Goal: Register for event/course

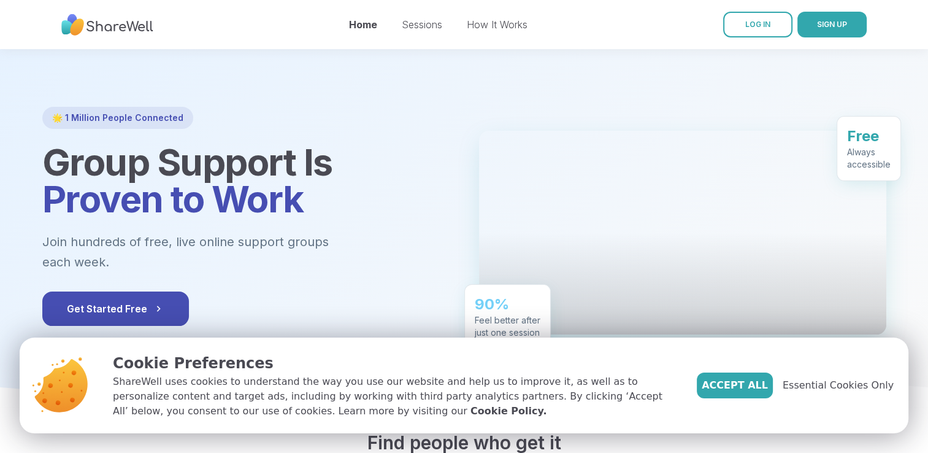
scroll to position [4, 0]
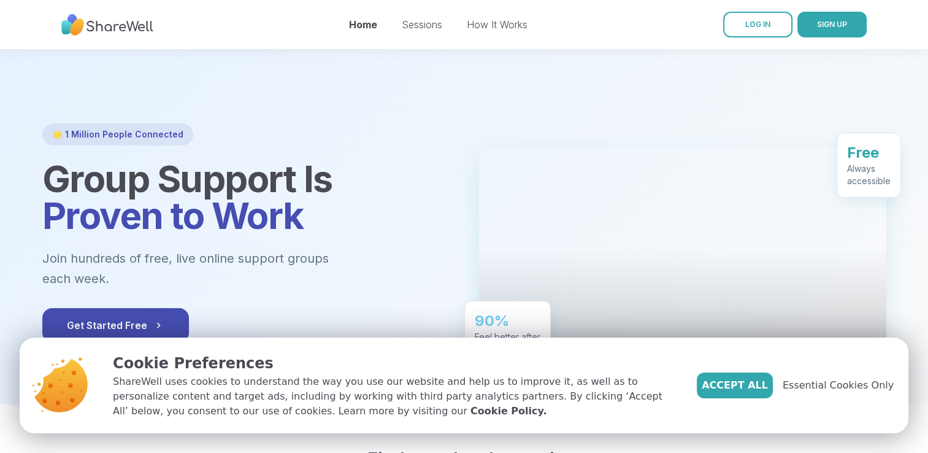
click at [417, 18] on div "Sessions" at bounding box center [422, 24] width 40 height 15
click at [417, 21] on link "Sessions" at bounding box center [422, 24] width 40 height 12
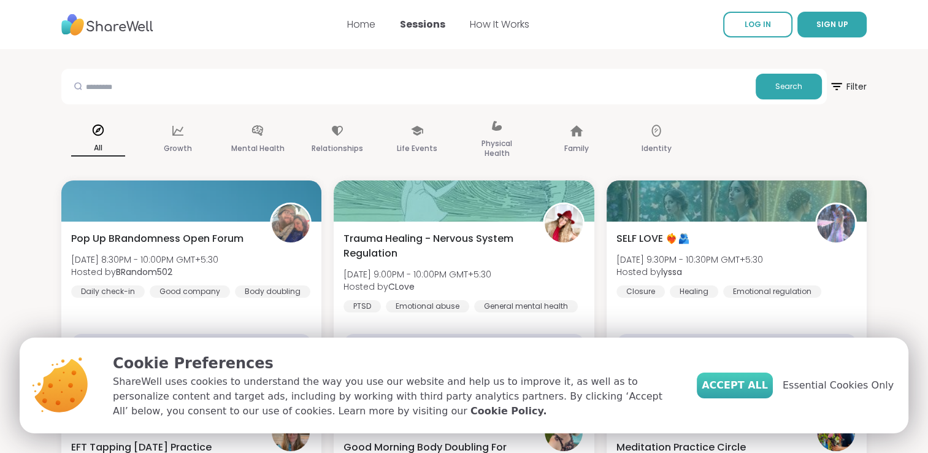
click at [765, 390] on span "Accept All" at bounding box center [735, 385] width 66 height 15
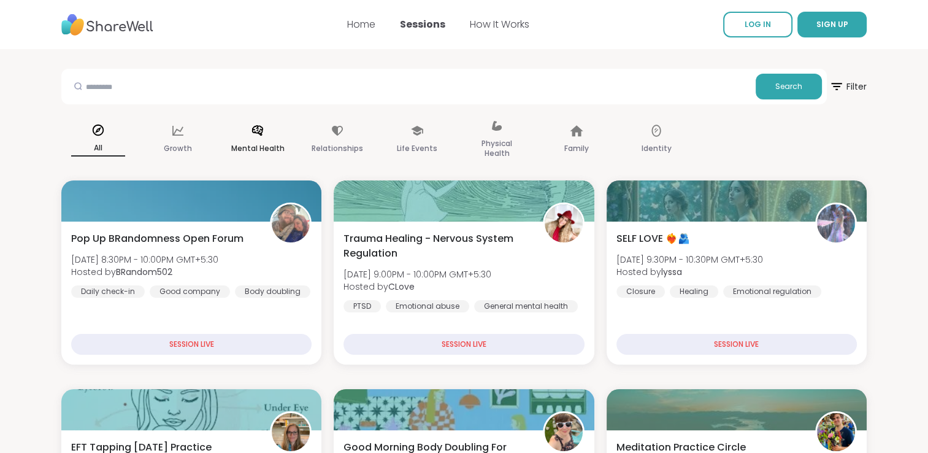
click at [263, 139] on div "Mental Health" at bounding box center [258, 139] width 74 height 61
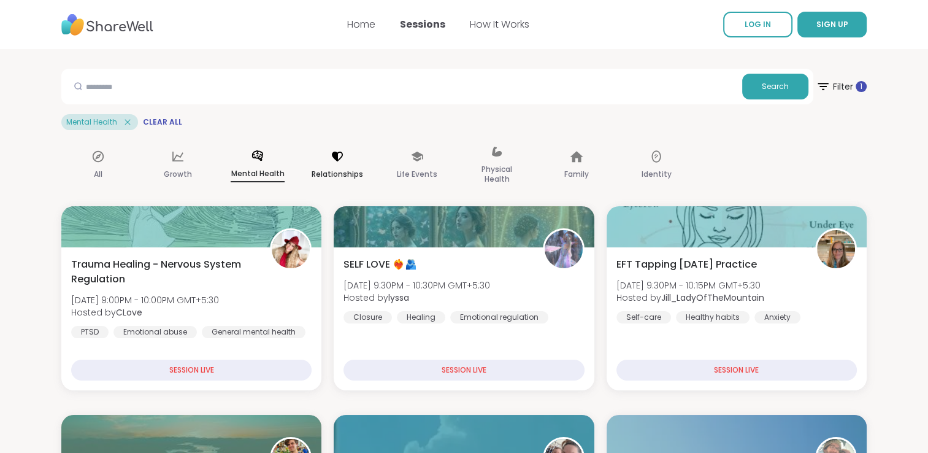
click at [347, 167] on p "Relationships" at bounding box center [338, 174] width 52 height 15
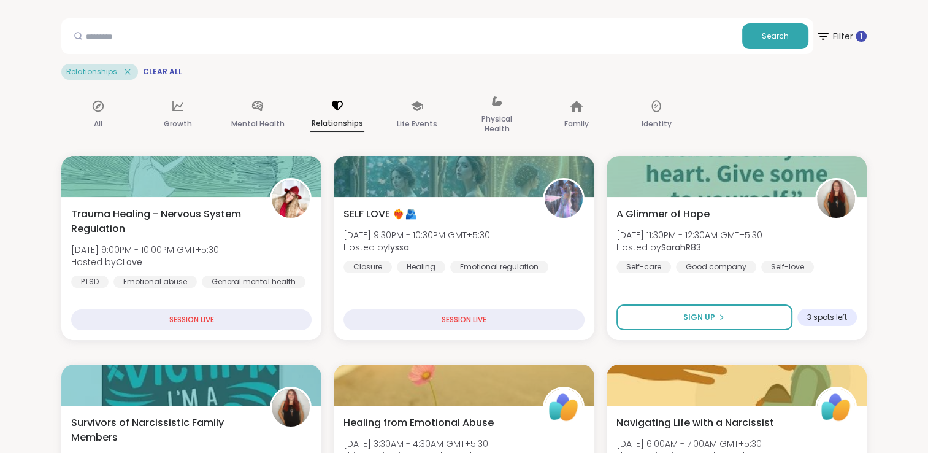
scroll to position [47, 0]
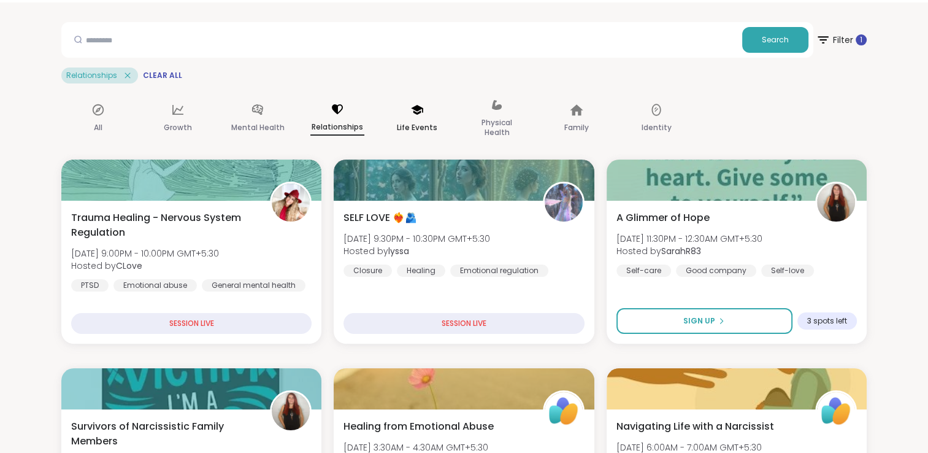
click at [434, 115] on div "Life Events" at bounding box center [417, 118] width 74 height 61
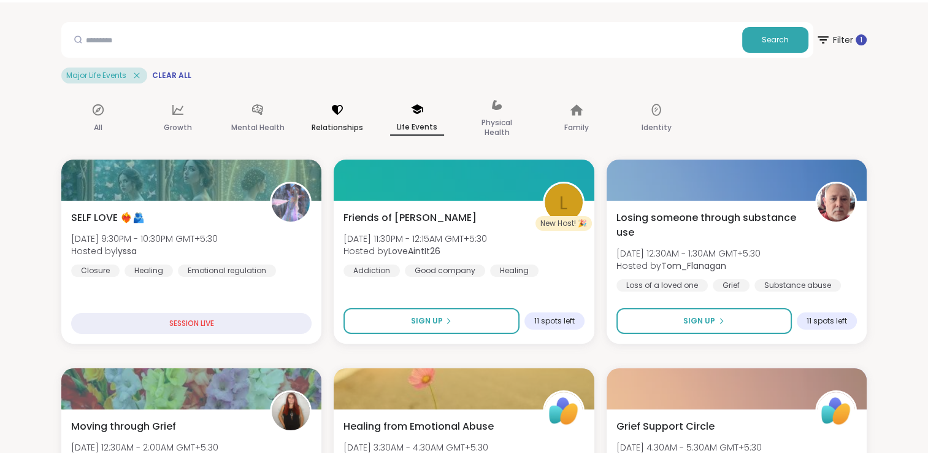
click at [339, 121] on p "Relationships" at bounding box center [338, 127] width 52 height 15
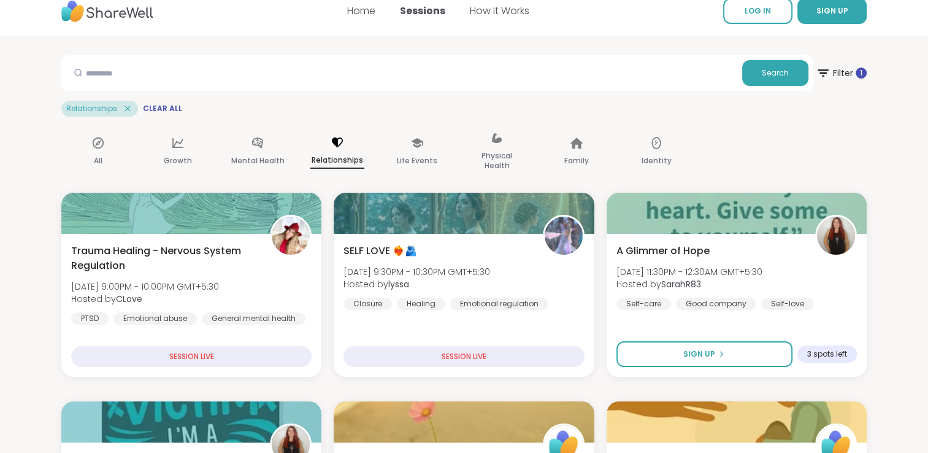
scroll to position [0, 0]
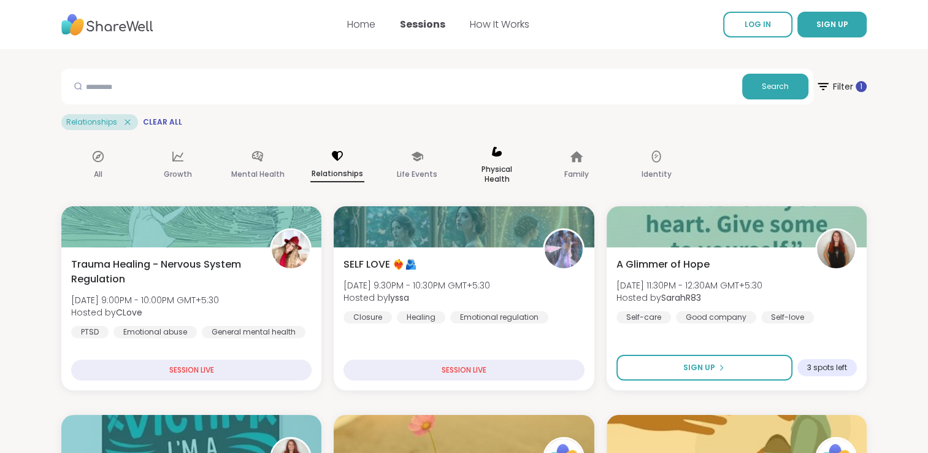
click at [502, 177] on p "Physical Health" at bounding box center [497, 174] width 54 height 25
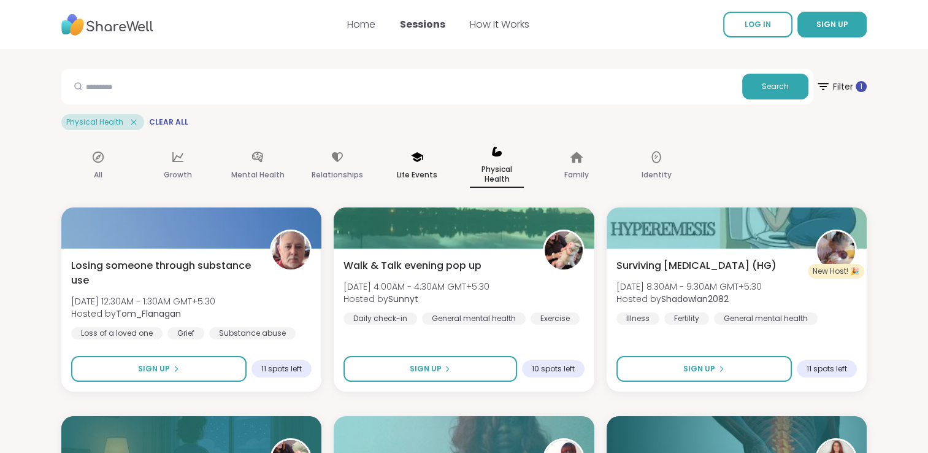
click at [432, 173] on p "Life Events" at bounding box center [417, 174] width 40 height 15
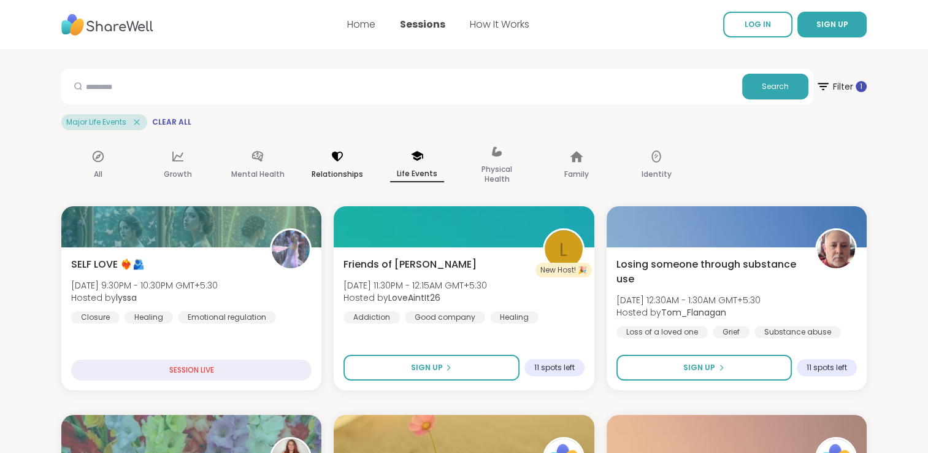
click at [350, 164] on div "Relationships" at bounding box center [338, 165] width 74 height 61
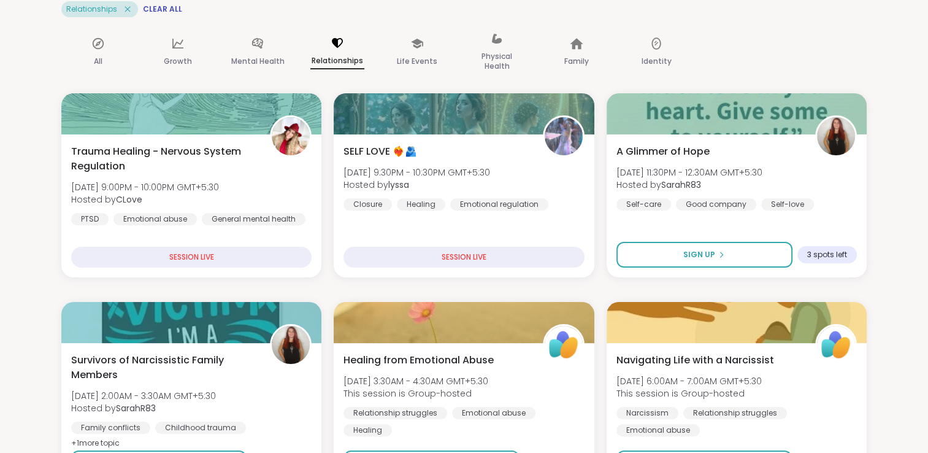
scroll to position [3, 0]
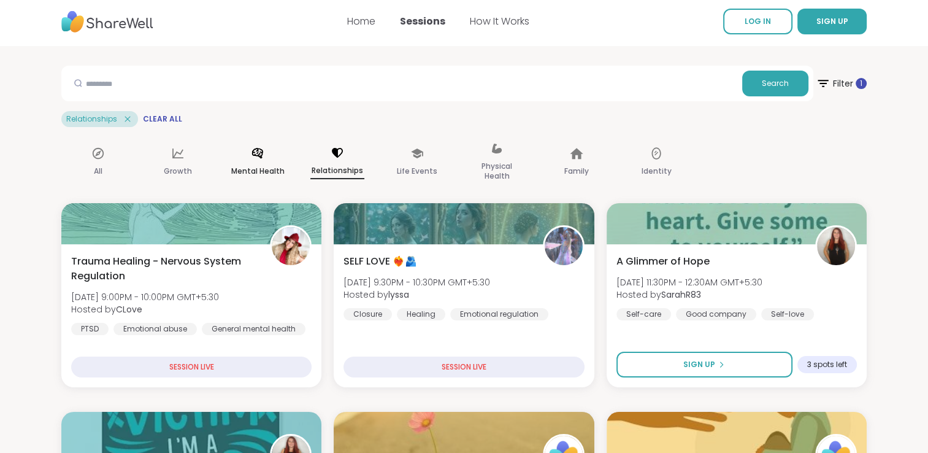
click at [253, 177] on p "Mental Health" at bounding box center [257, 171] width 53 height 15
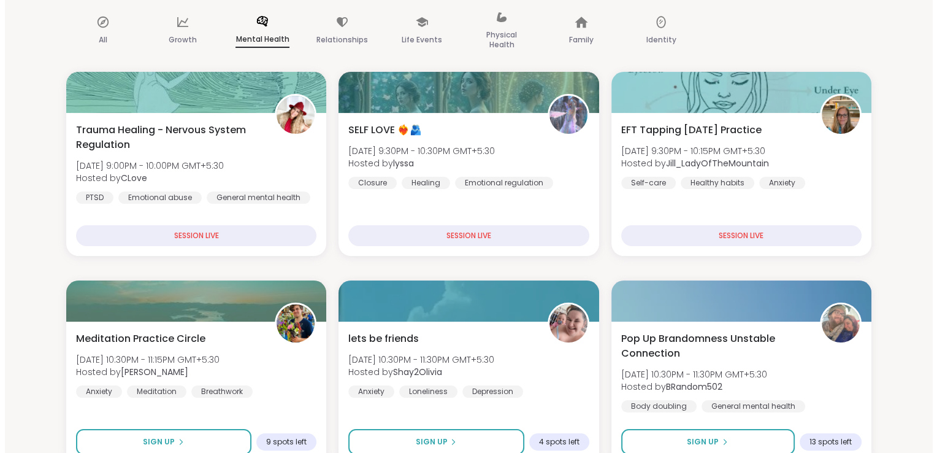
scroll to position [123, 0]
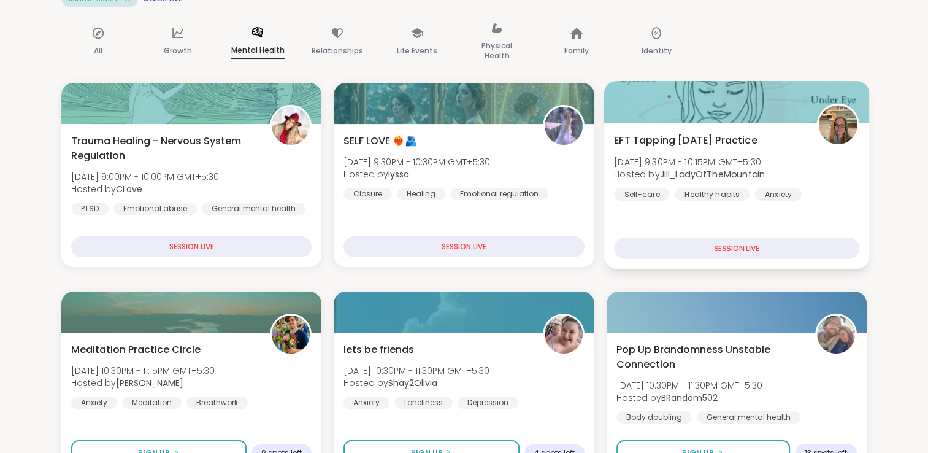
click at [691, 126] on div "EFT Tapping [DATE] Practice [DATE] 9:30PM - 10:15PM GMT+5:30 Hosted by [PERSON_…" at bounding box center [737, 196] width 266 height 146
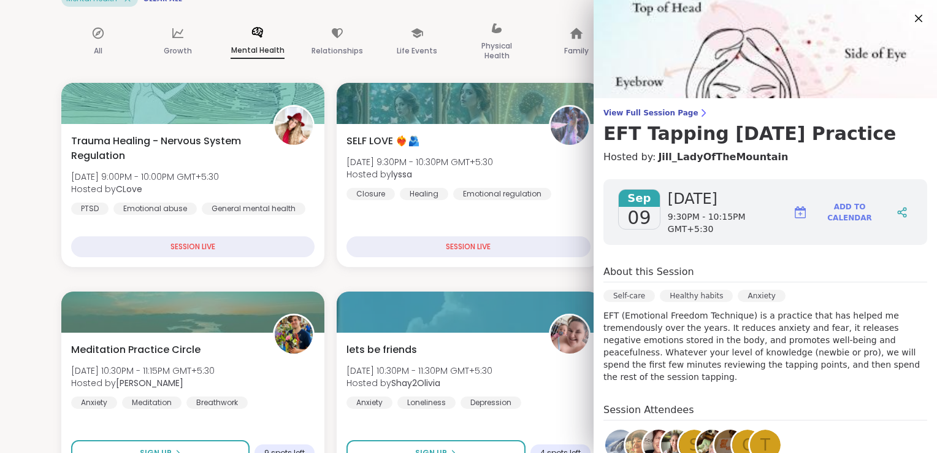
scroll to position [128, 0]
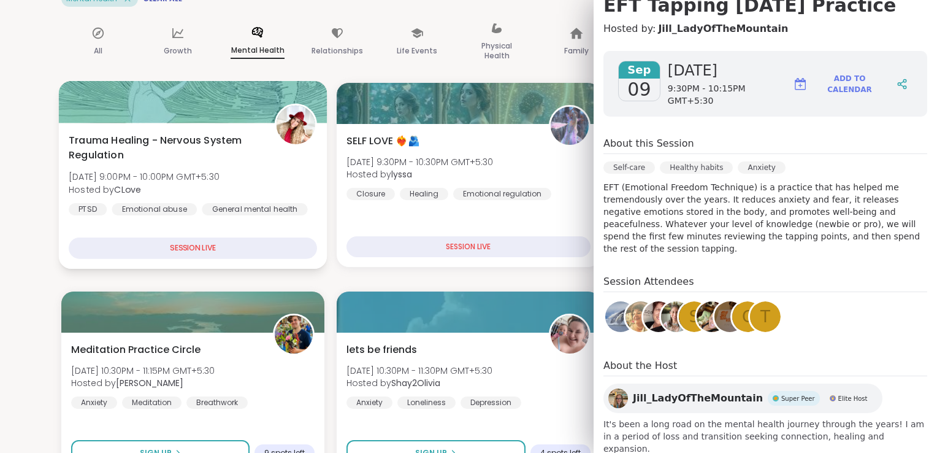
click at [213, 178] on span "[DATE] 9:00PM - 10:00PM GMT+5:30" at bounding box center [144, 177] width 151 height 12
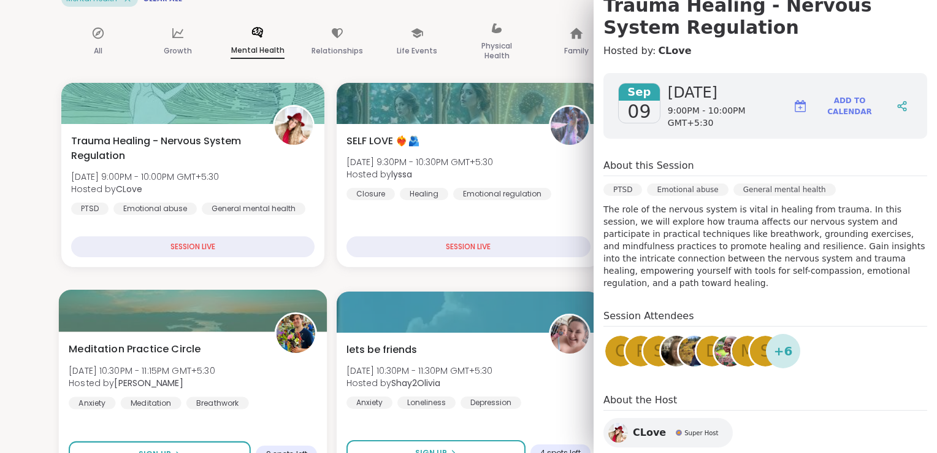
click at [185, 355] on span "Meditation Practice Circle" at bounding box center [135, 349] width 132 height 15
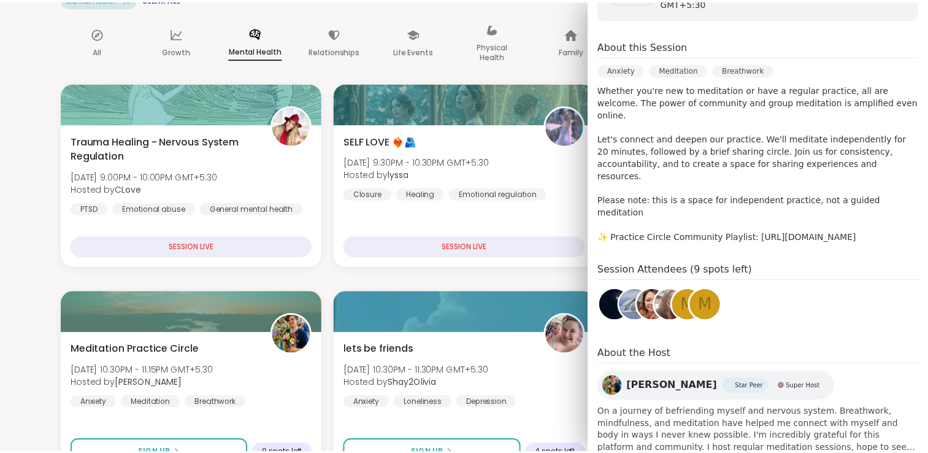
scroll to position [0, 0]
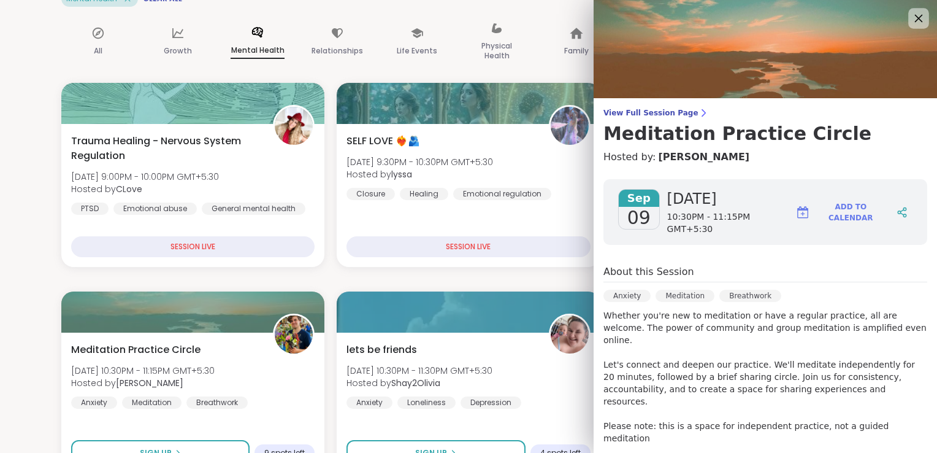
click at [911, 18] on icon at bounding box center [918, 17] width 15 height 15
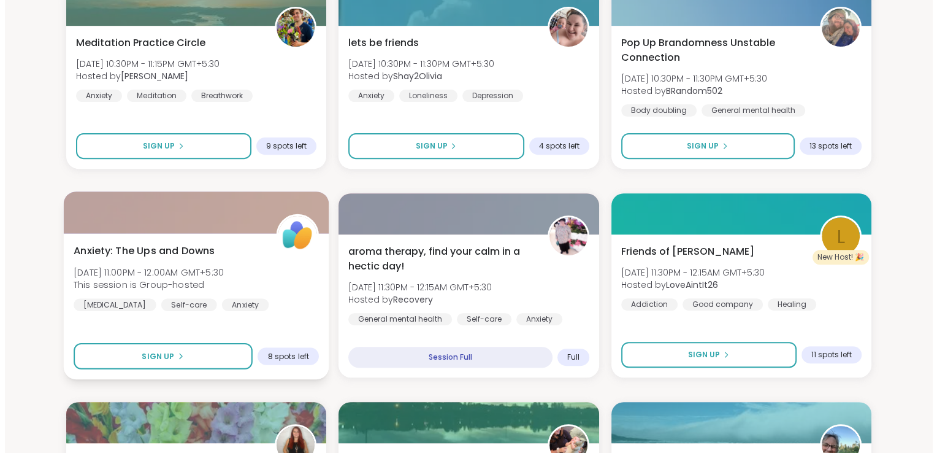
scroll to position [859, 0]
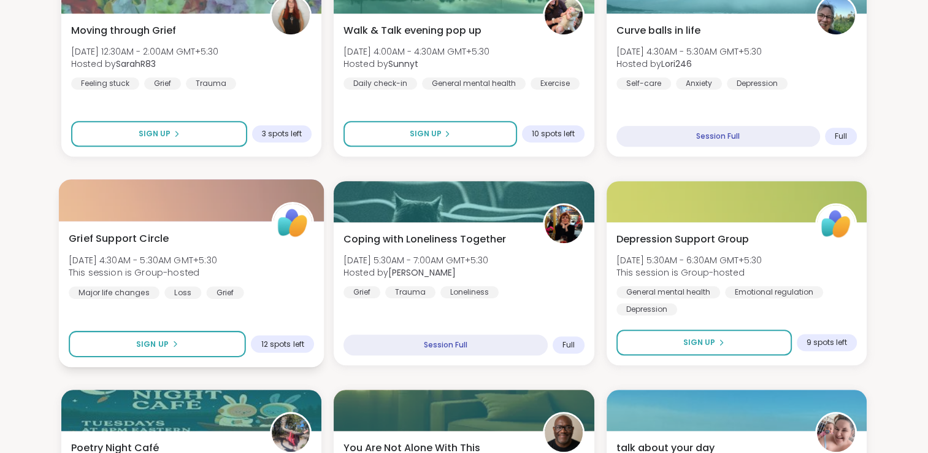
click at [277, 286] on div "Grief Support Circle [DATE] 4:30AM - 5:30AM GMT+5:30 This session is Group-host…" at bounding box center [191, 264] width 245 height 67
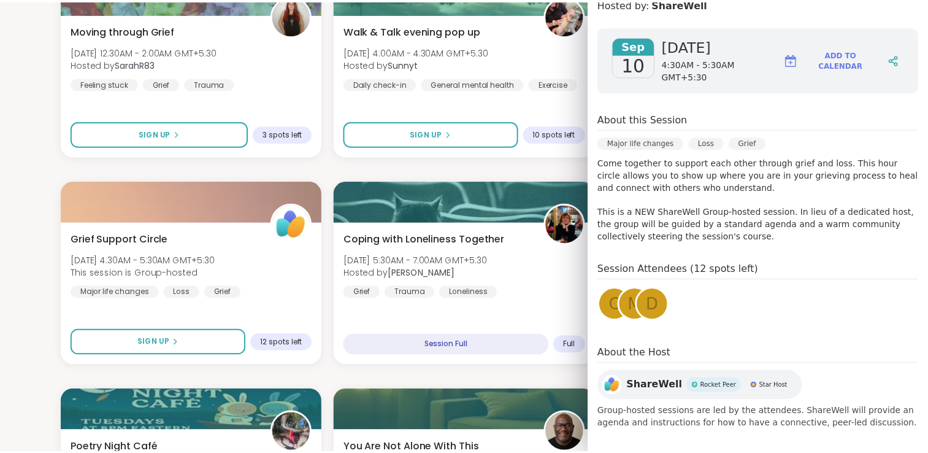
scroll to position [0, 0]
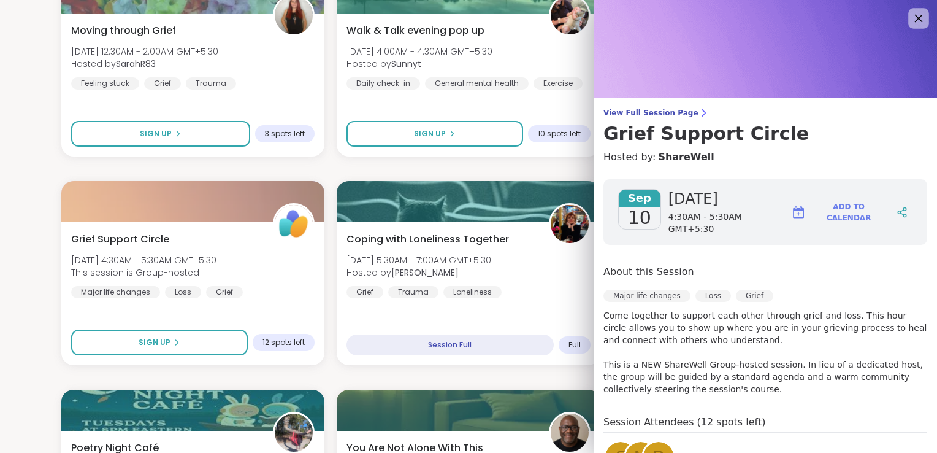
click at [911, 23] on icon at bounding box center [918, 17] width 15 height 15
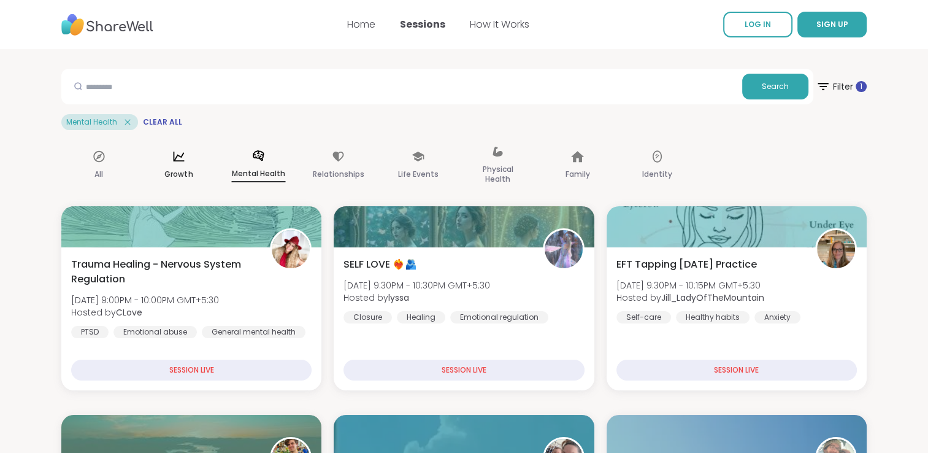
click at [171, 167] on p "Growth" at bounding box center [178, 174] width 28 height 15
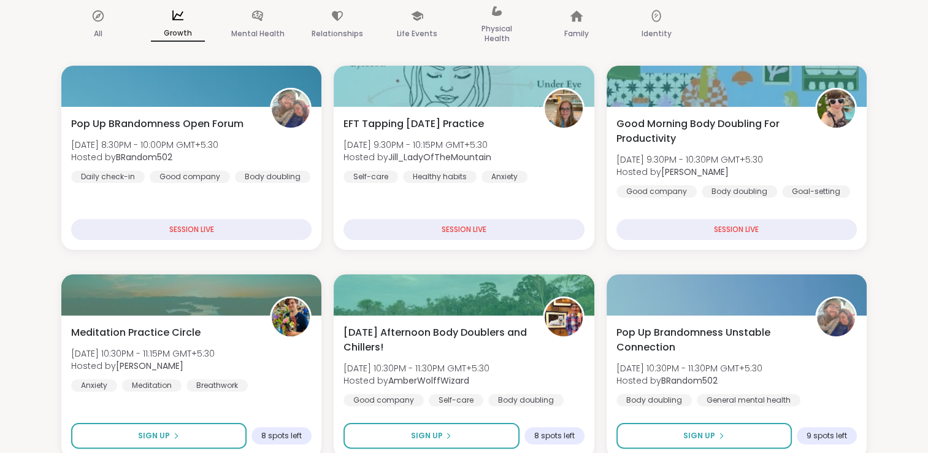
scroll to position [18, 0]
